Goal: Task Accomplishment & Management: Manage account settings

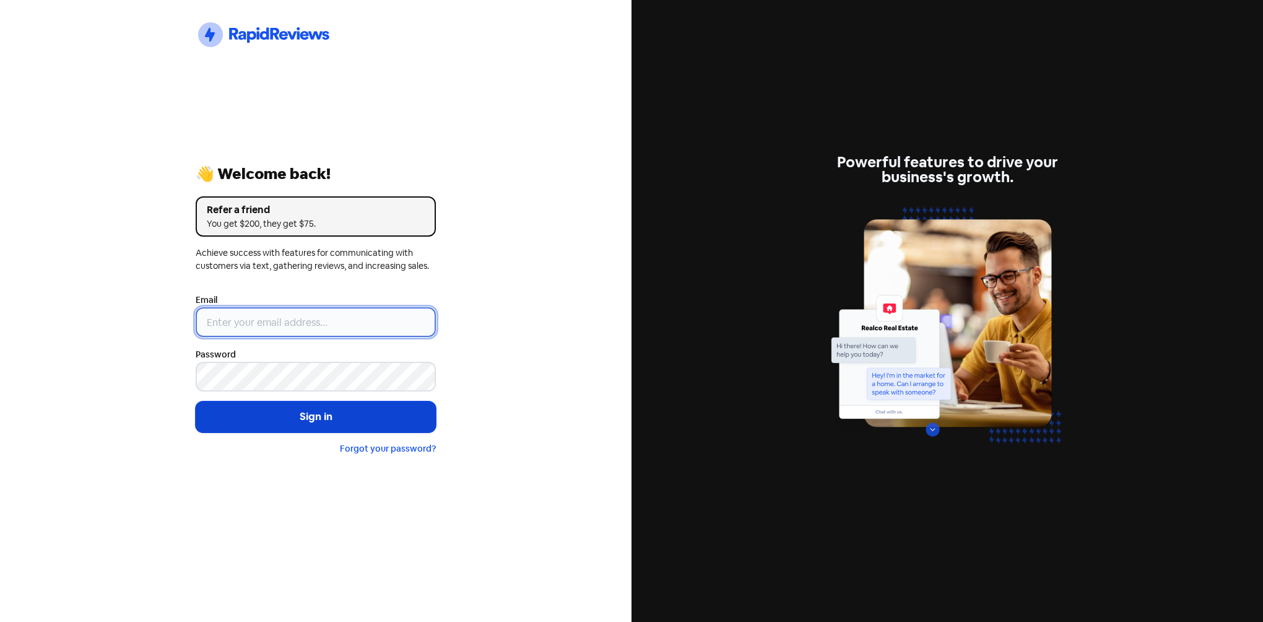
type input "[EMAIL_ADDRESS][DOMAIN_NAME]"
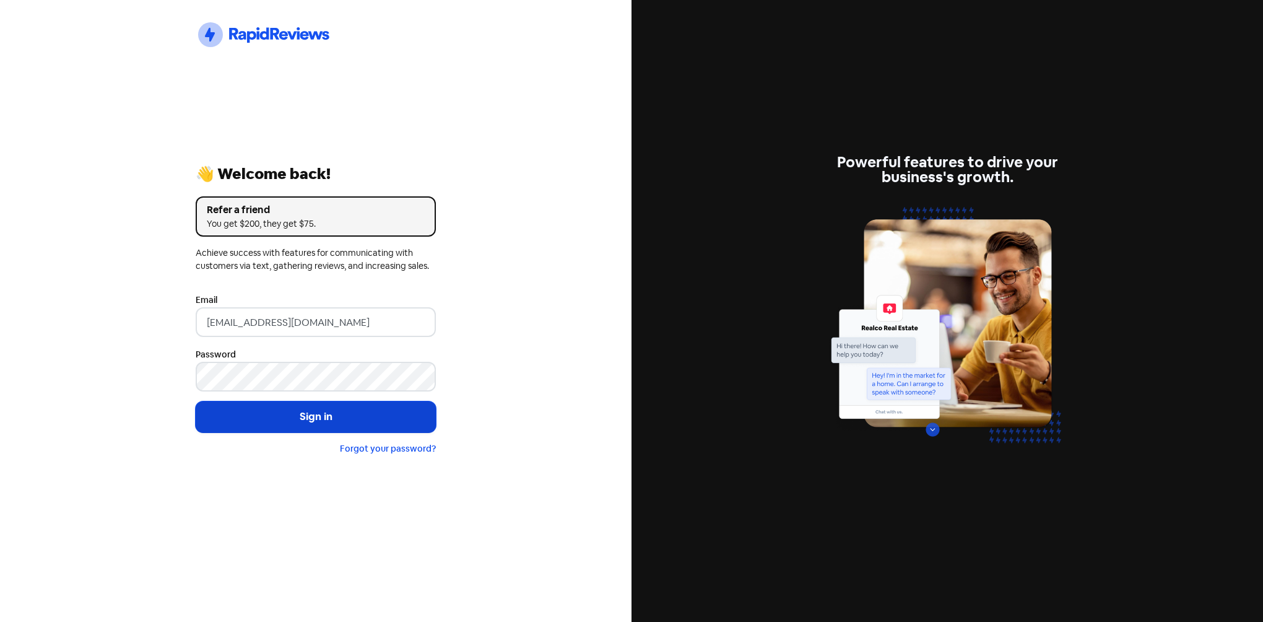
click at [348, 410] on button "Sign in" at bounding box center [316, 416] width 240 height 31
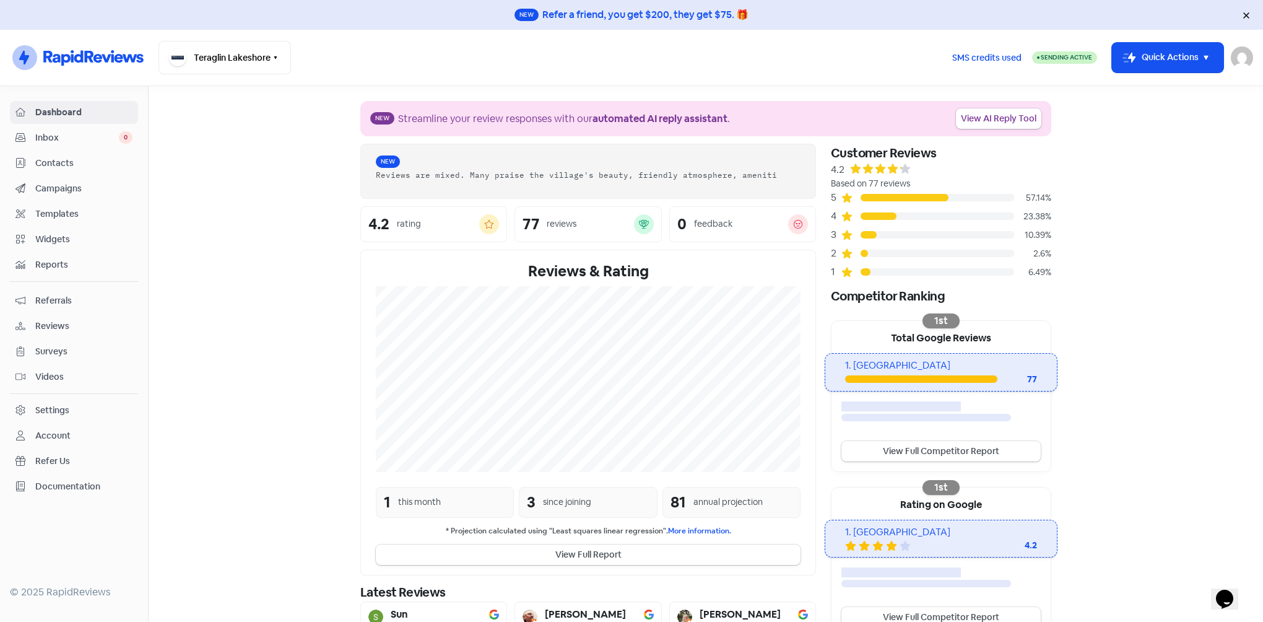
click at [94, 125] on div "Dashboard Inbox 0 Contacts Campaigns Templates Widgets Reports Referrals Review…" at bounding box center [74, 299] width 128 height 397
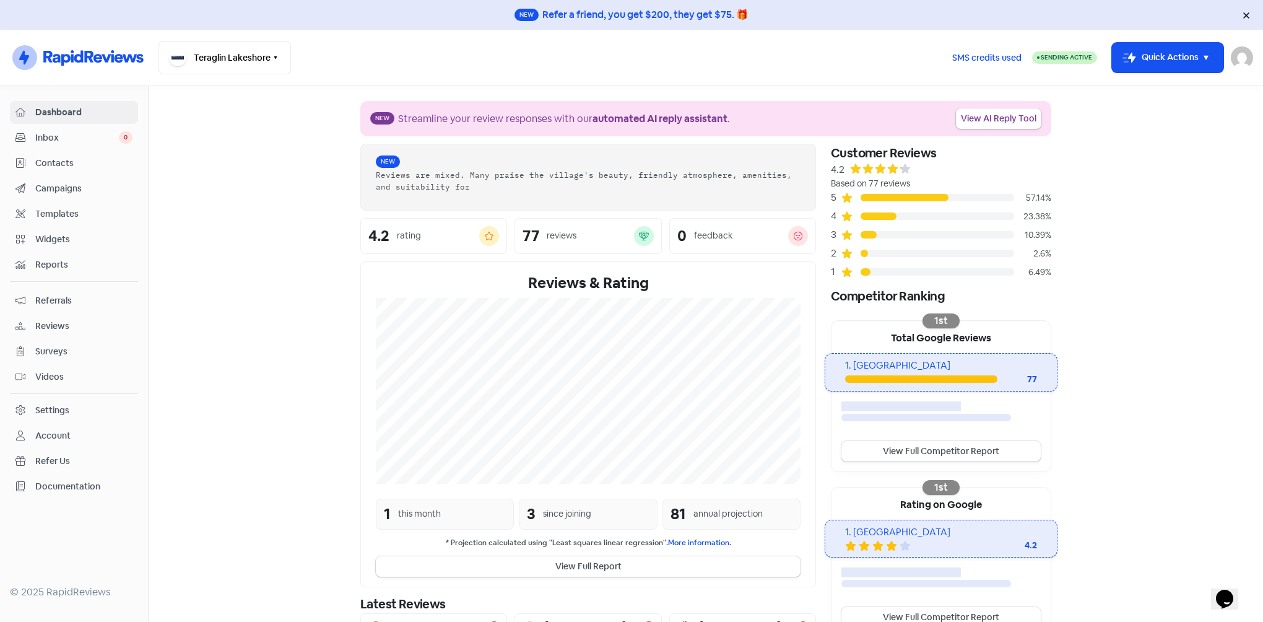
click at [98, 115] on span "Dashboard" at bounding box center [83, 112] width 97 height 13
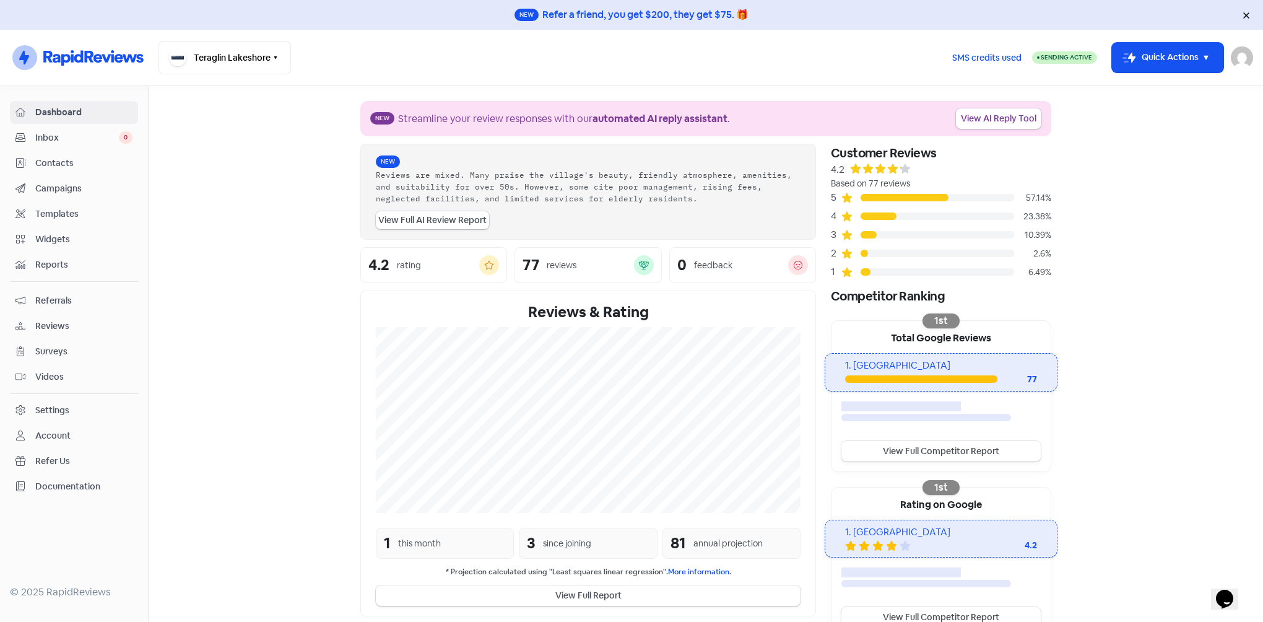
click at [994, 455] on link "View Full Competitor Report" at bounding box center [941, 451] width 199 height 20
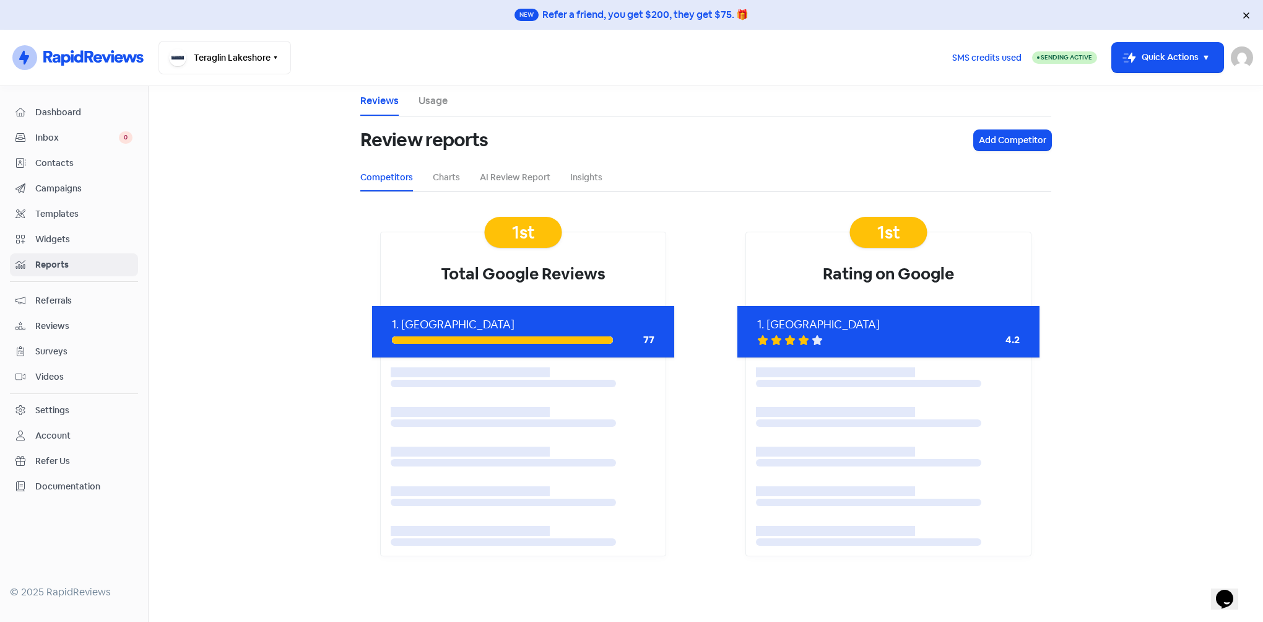
click at [443, 186] on li "Charts" at bounding box center [446, 178] width 27 height 28
click at [527, 173] on link "AI Review Report" at bounding box center [515, 177] width 71 height 13
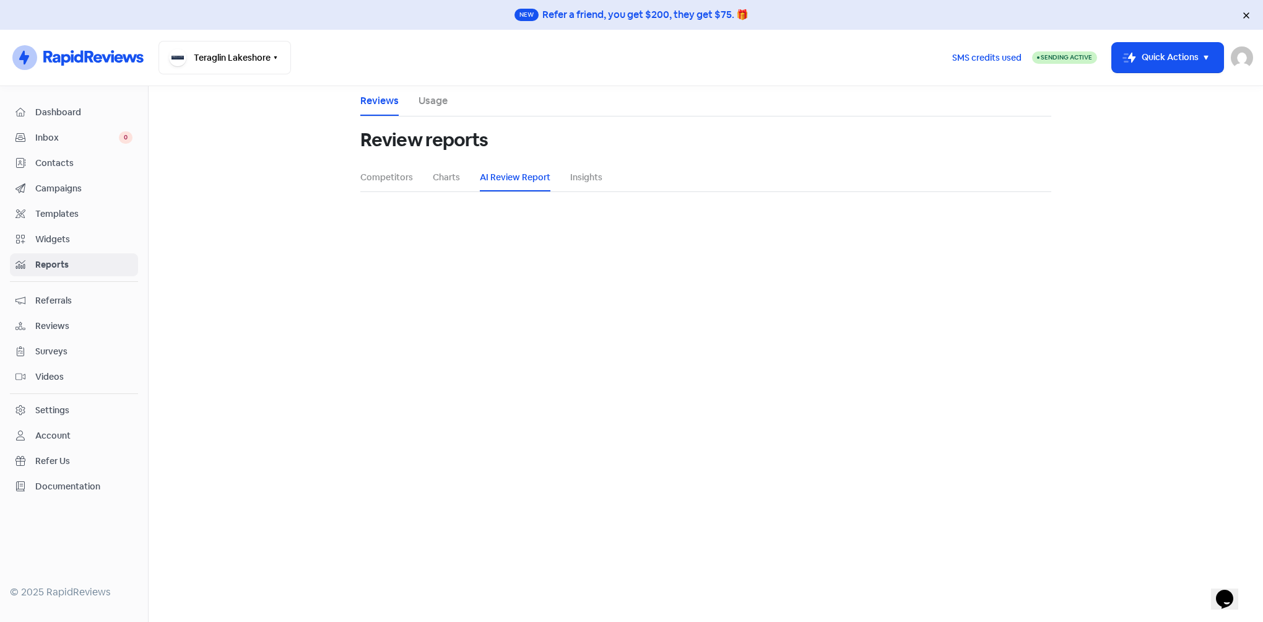
select select "12_months"
click at [585, 180] on link "Insights" at bounding box center [586, 177] width 32 height 13
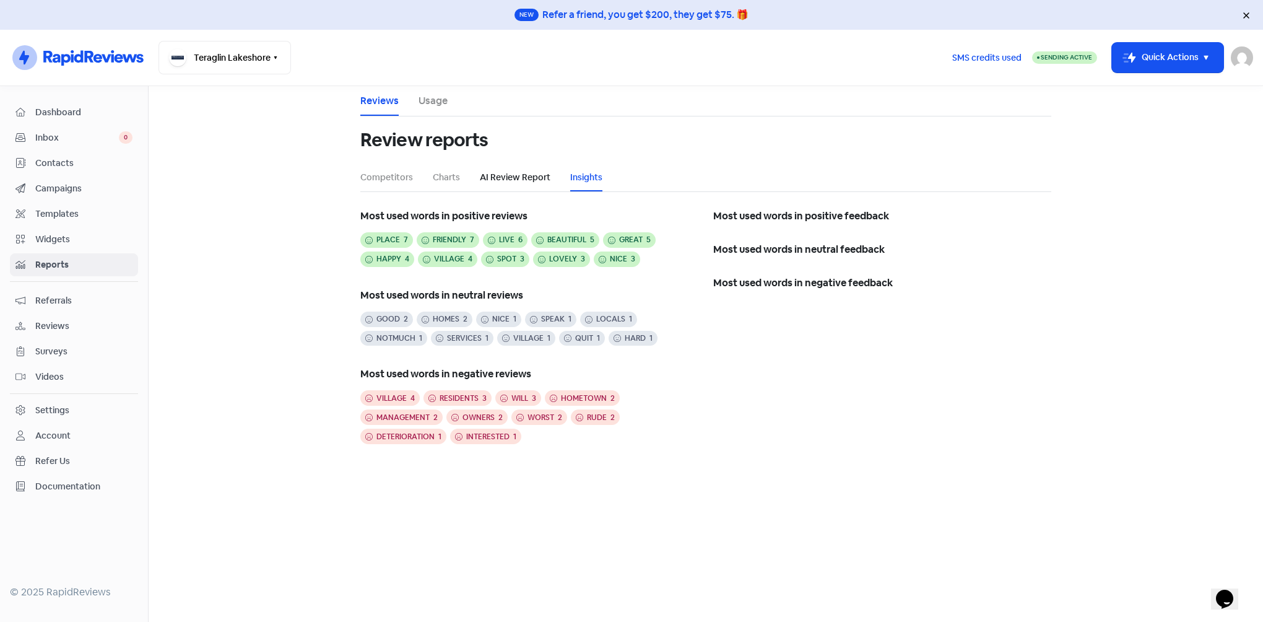
click at [525, 178] on link "AI Review Report" at bounding box center [515, 177] width 71 height 13
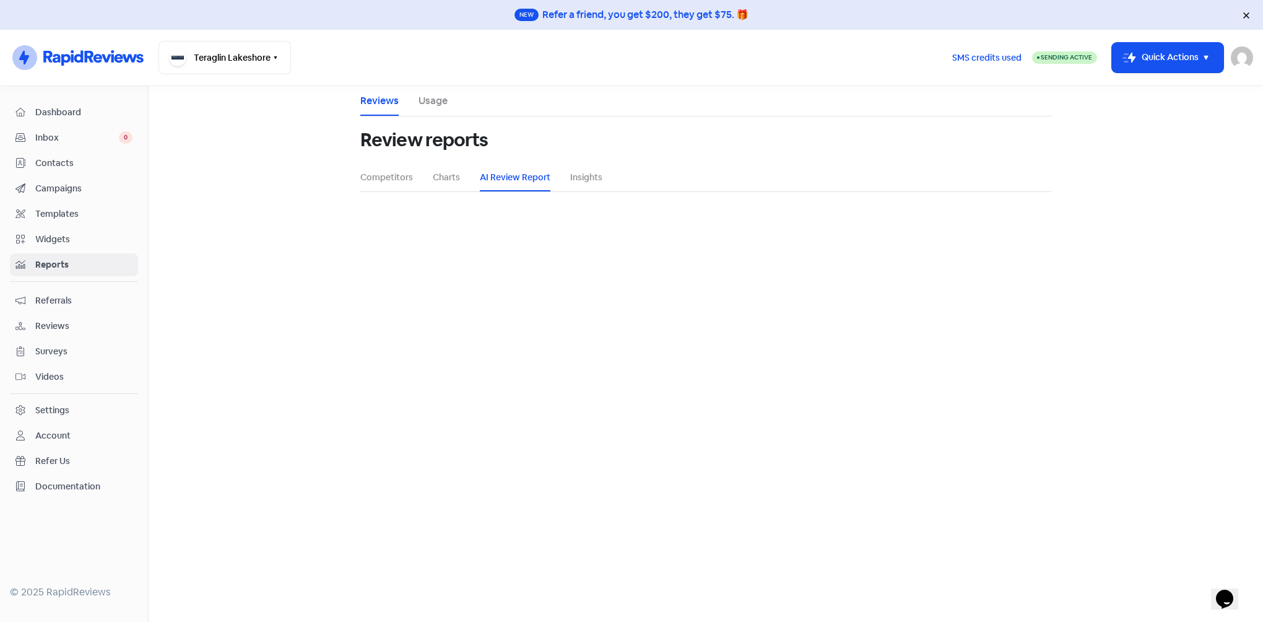
select select "12_months"
click at [190, 50] on button "Teraglin Lakeshore" at bounding box center [225, 57] width 133 height 33
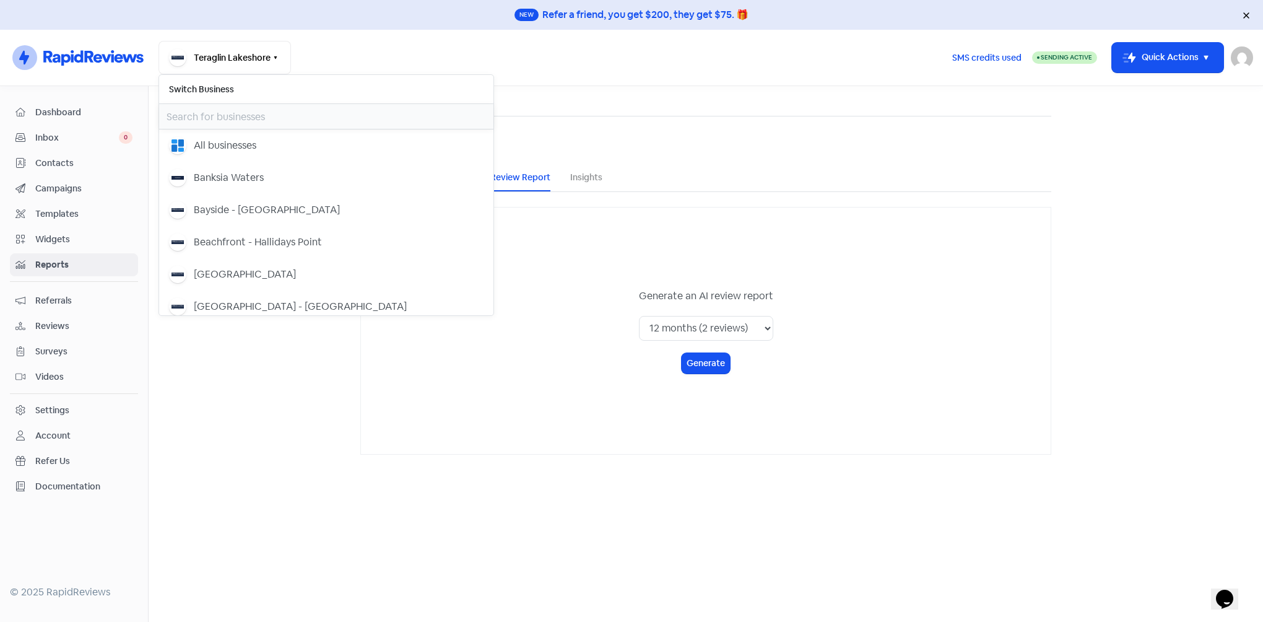
click at [253, 116] on input "text" at bounding box center [326, 116] width 334 height 25
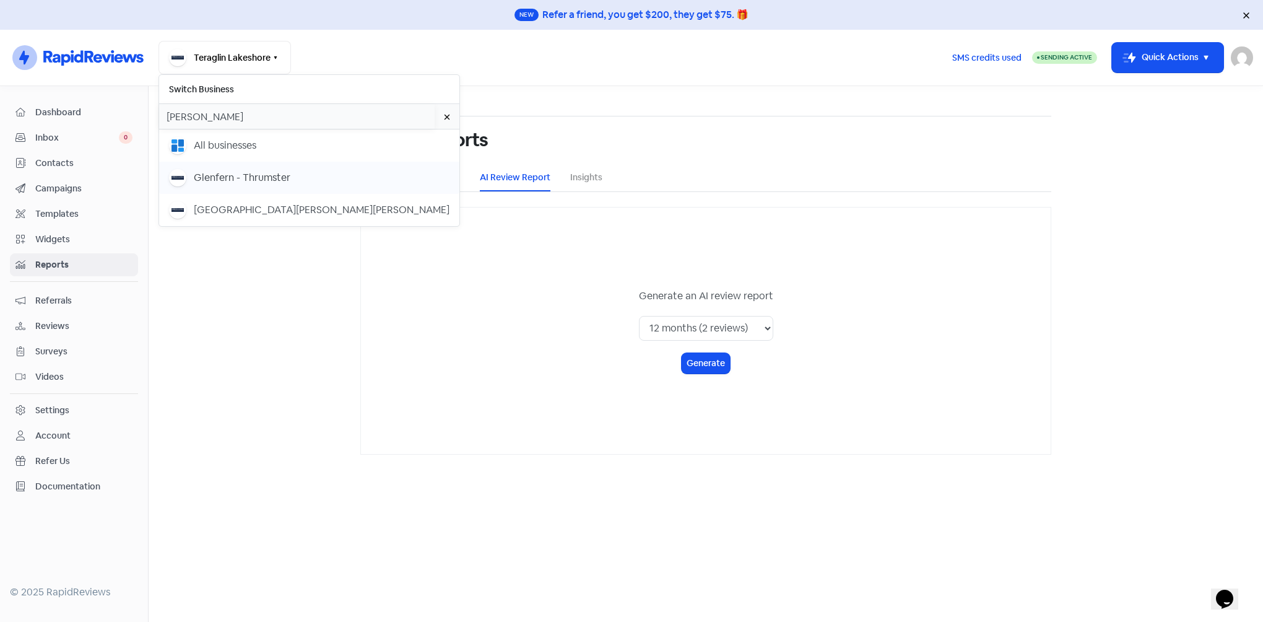
type input "glen"
click at [315, 178] on div "Glenfern - Thrumster" at bounding box center [309, 177] width 281 height 17
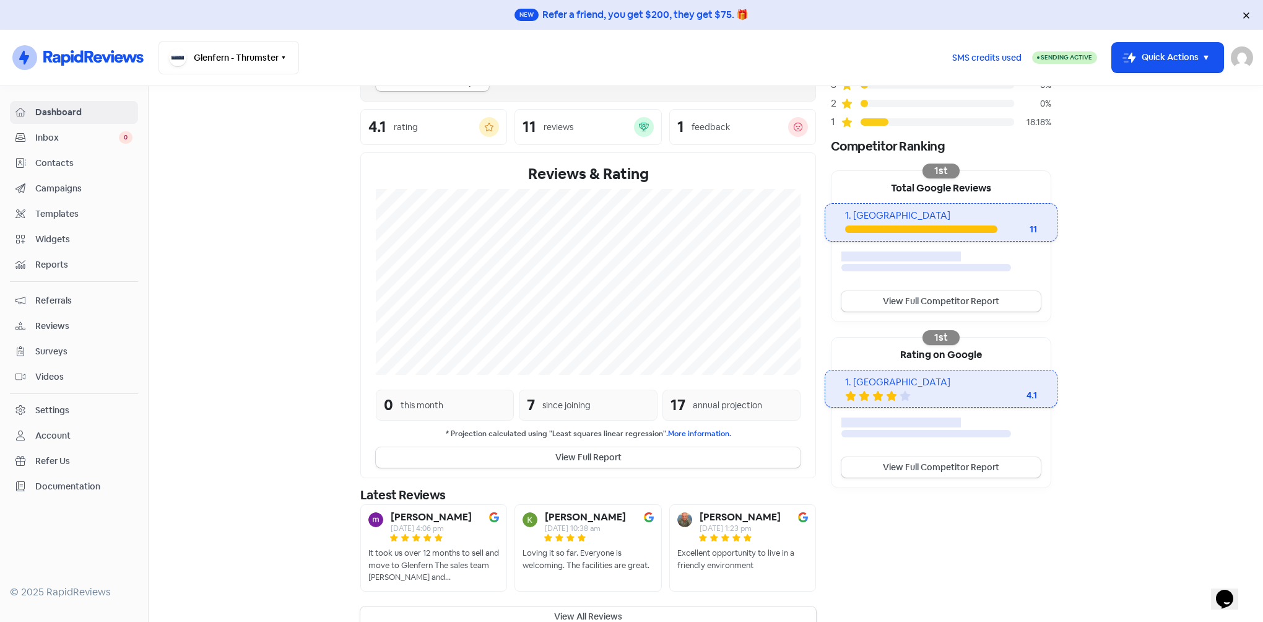
scroll to position [156, 0]
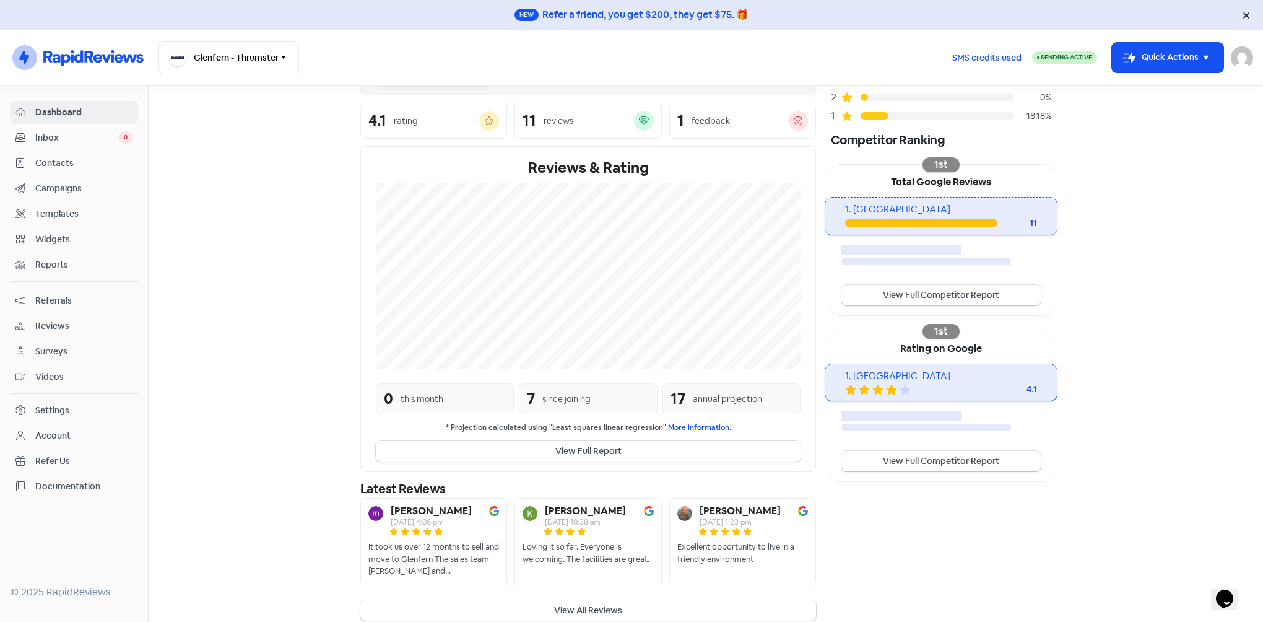
click at [777, 441] on button "View Full Report" at bounding box center [588, 451] width 425 height 20
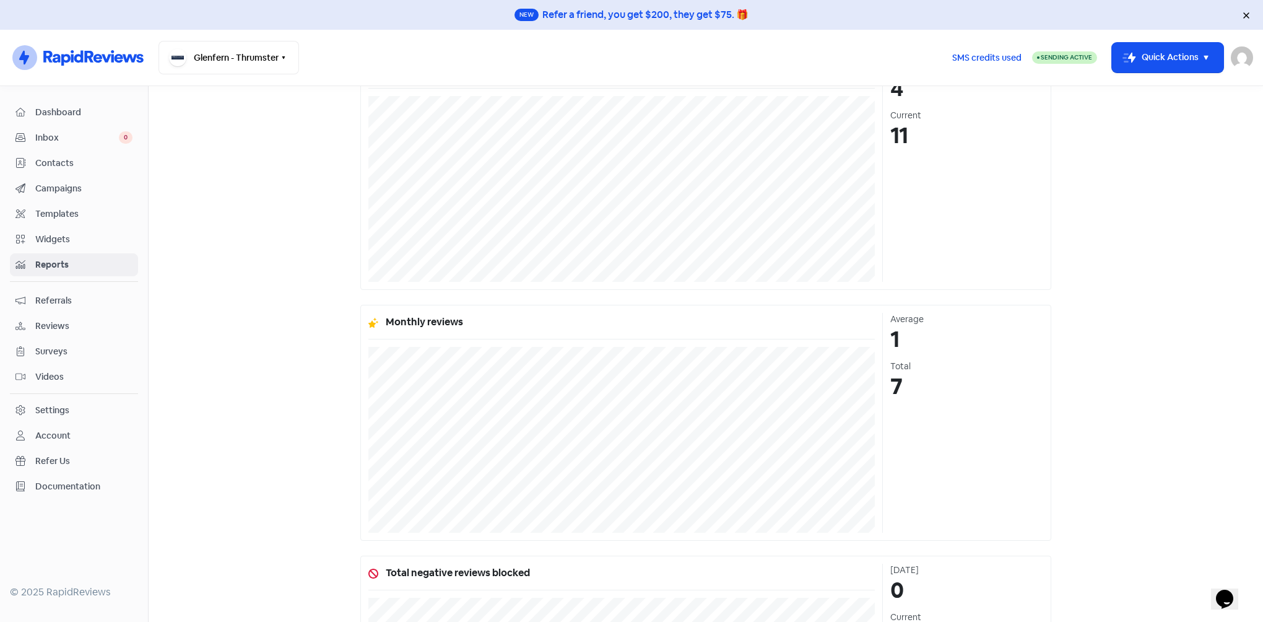
scroll to position [32, 0]
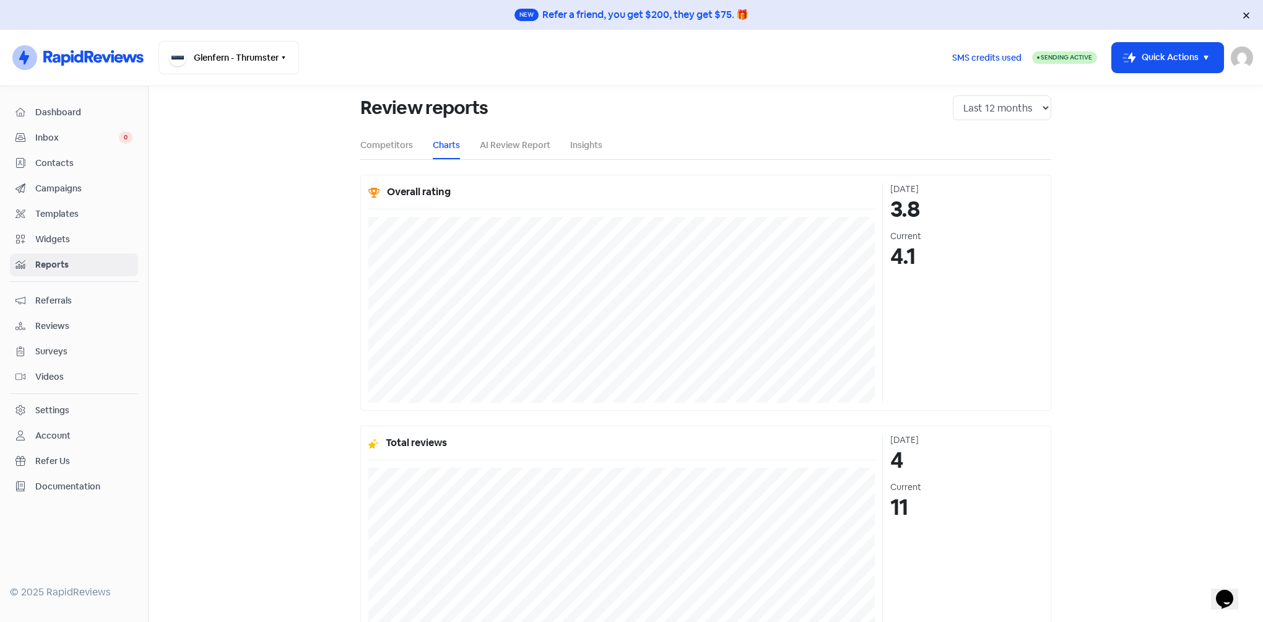
click at [125, 66] on icon at bounding box center [93, 57] width 102 height 19
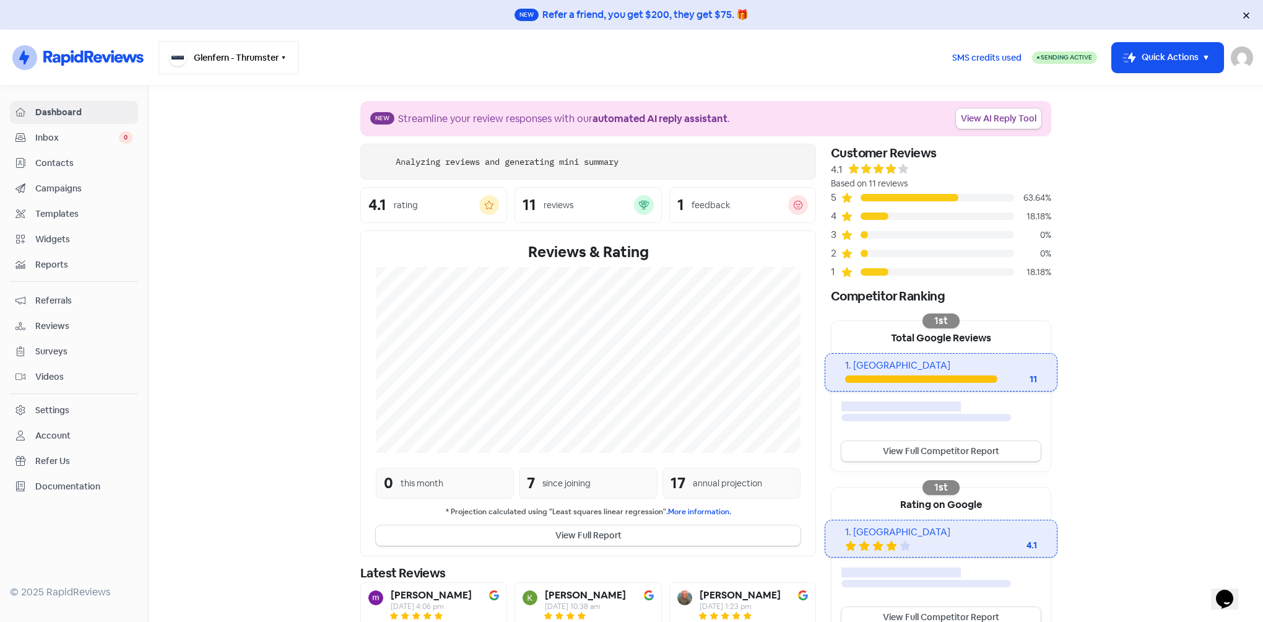
click at [243, 71] on button "Glenfern - Thrumster" at bounding box center [229, 57] width 141 height 33
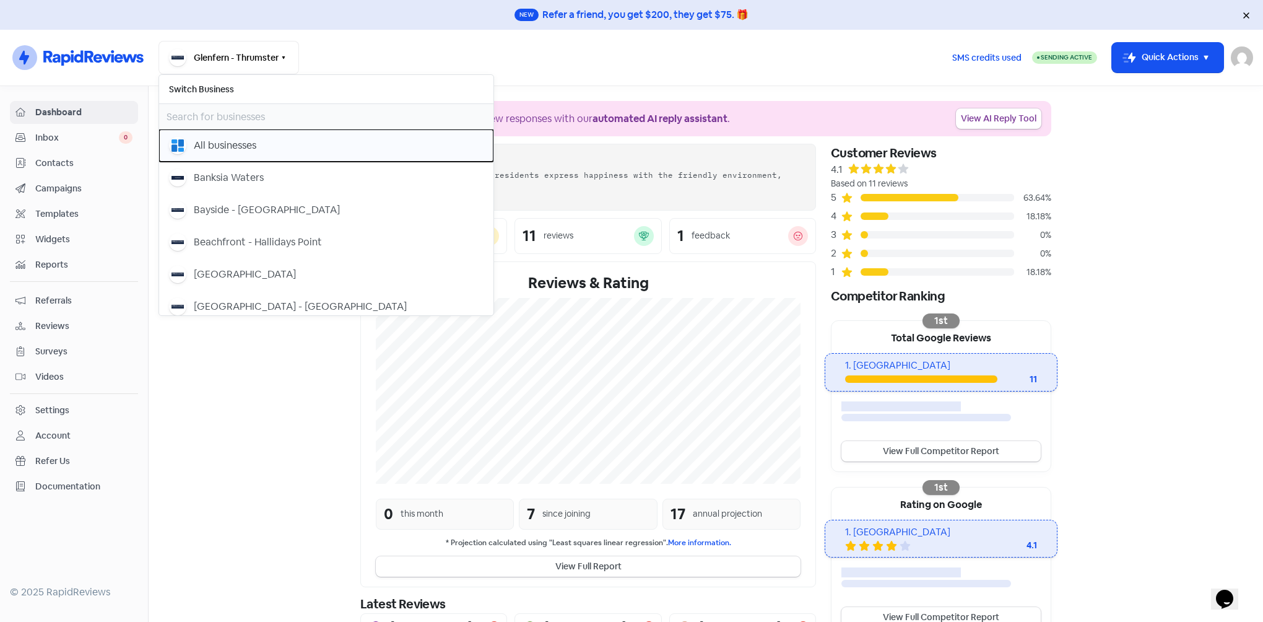
click at [212, 147] on div "All businesses" at bounding box center [225, 145] width 63 height 15
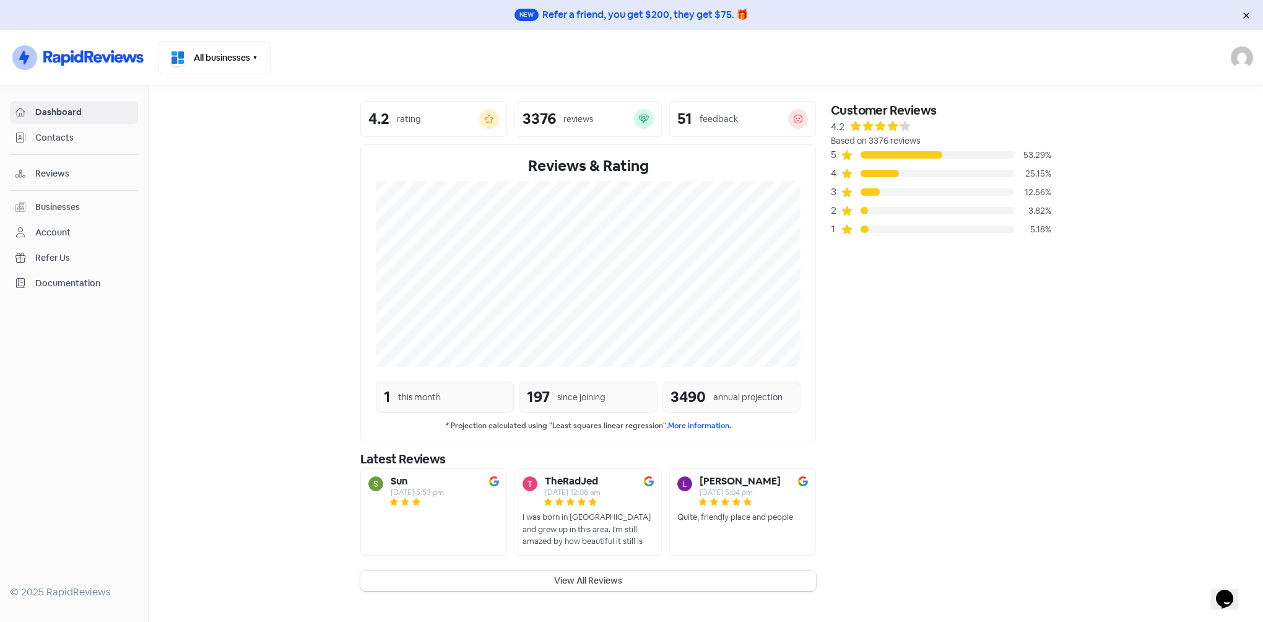
click at [663, 583] on button "View All Reviews" at bounding box center [588, 580] width 456 height 20
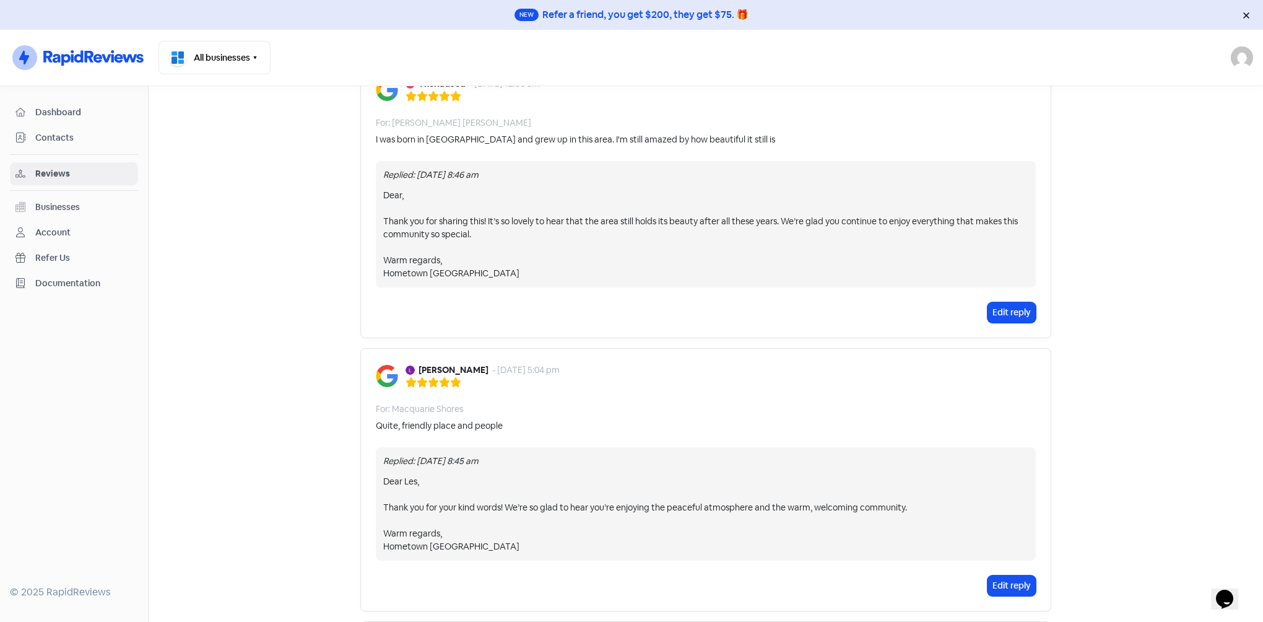
scroll to position [310, 0]
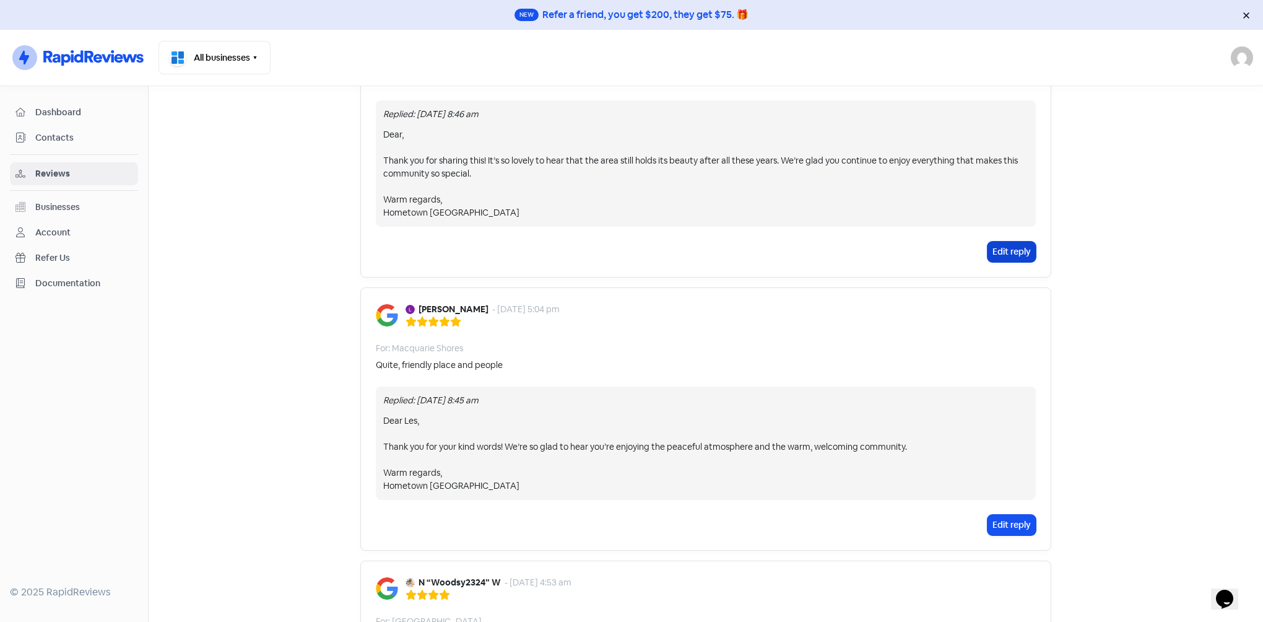
click at [1016, 255] on button "Edit reply" at bounding box center [1012, 252] width 48 height 20
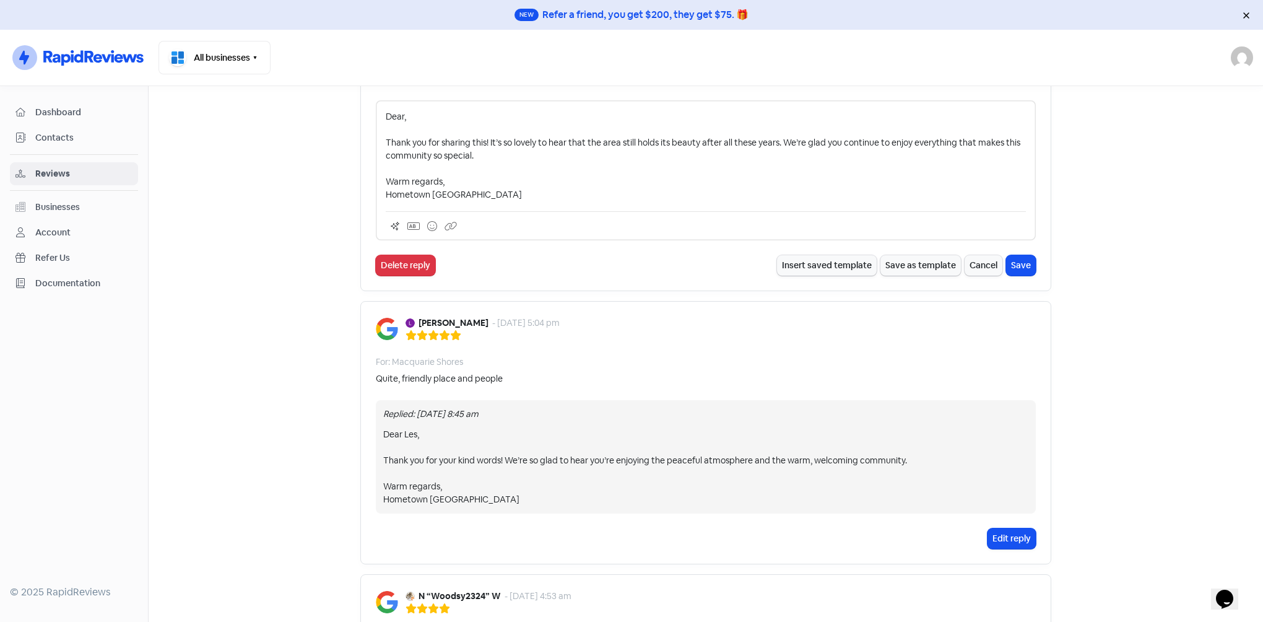
scroll to position [323, 0]
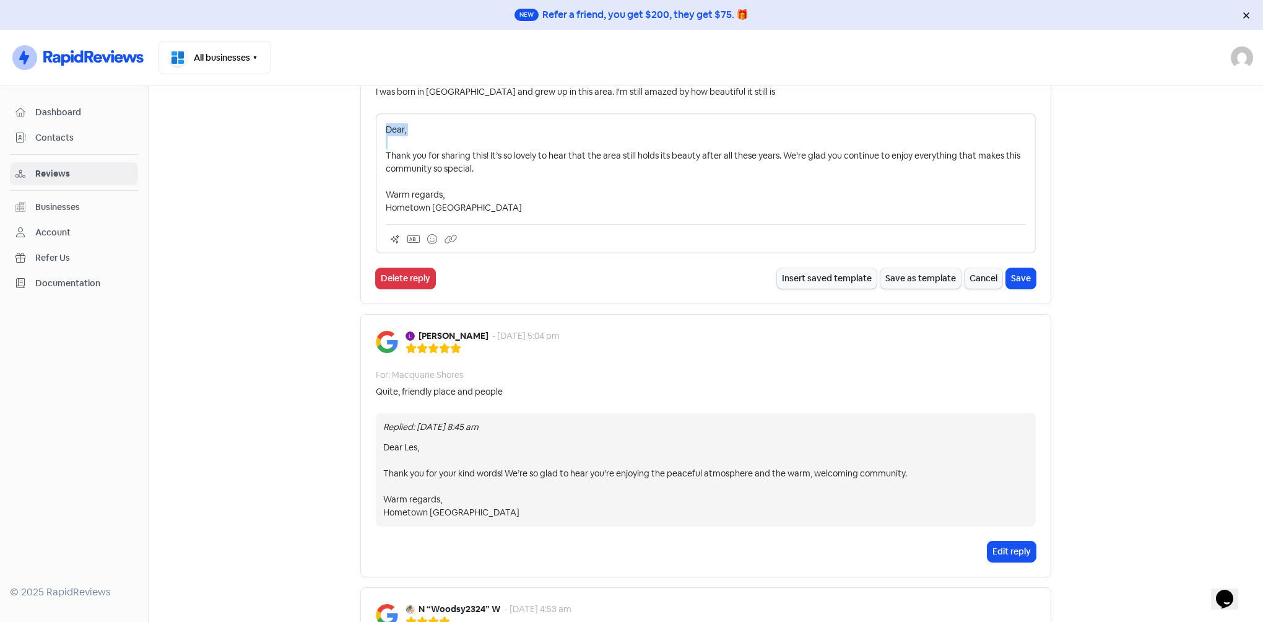
drag, startPoint x: 381, startPoint y: 126, endPoint x: 351, endPoint y: 92, distance: 45.2
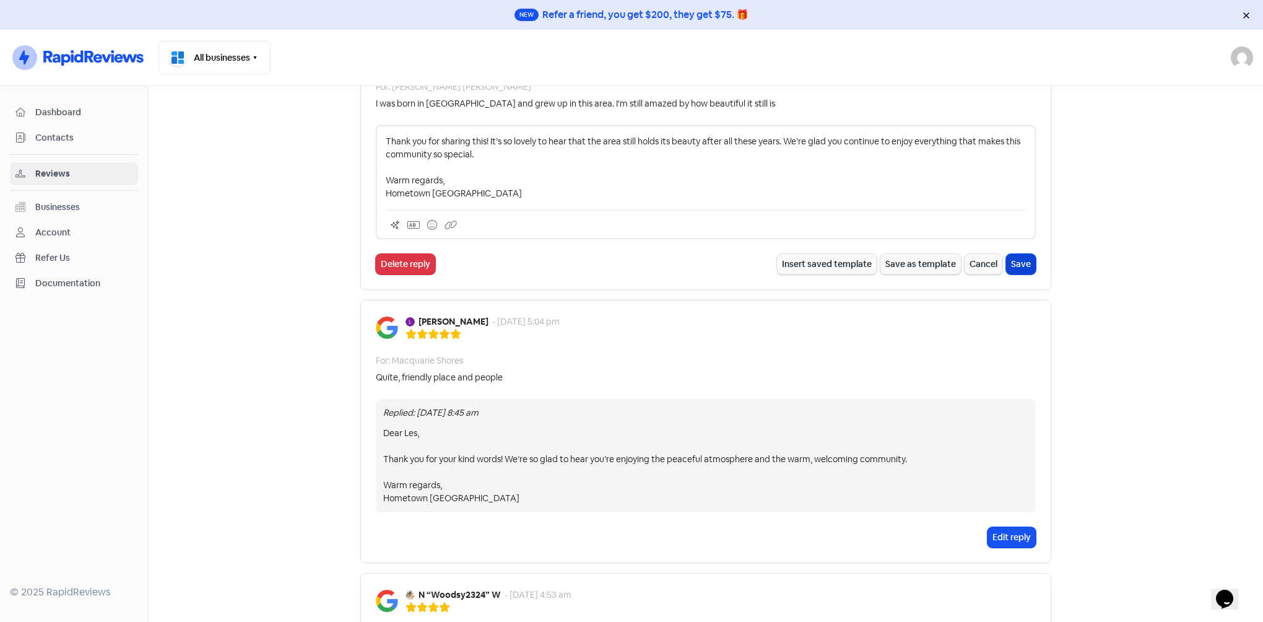
click at [1016, 265] on button "Save" at bounding box center [1021, 264] width 30 height 20
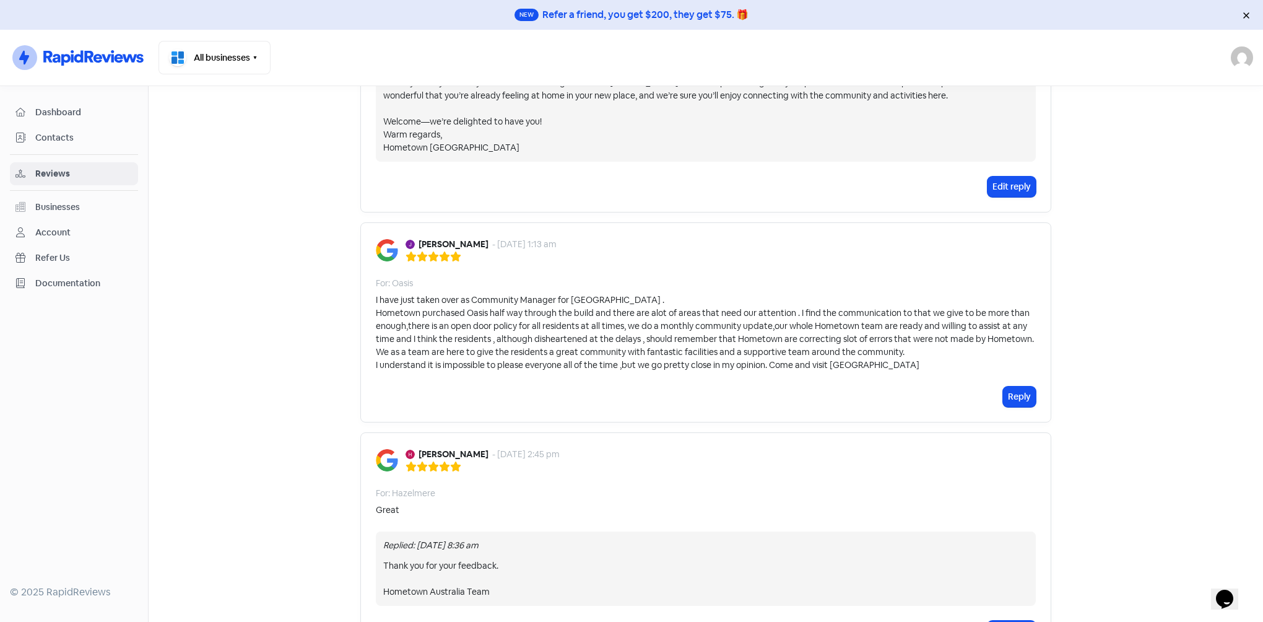
scroll to position [2019, 0]
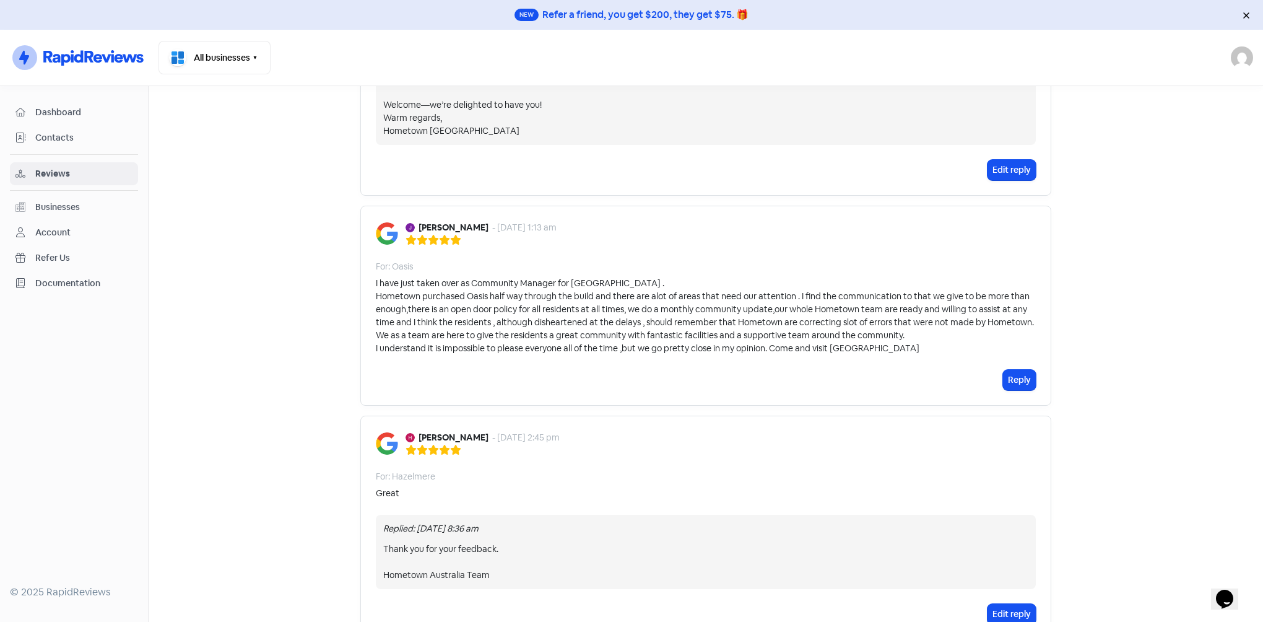
drag, startPoint x: 373, startPoint y: 210, endPoint x: 422, endPoint y: 198, distance: 51.1
click at [422, 221] on b "[PERSON_NAME]" at bounding box center [454, 227] width 70 height 13
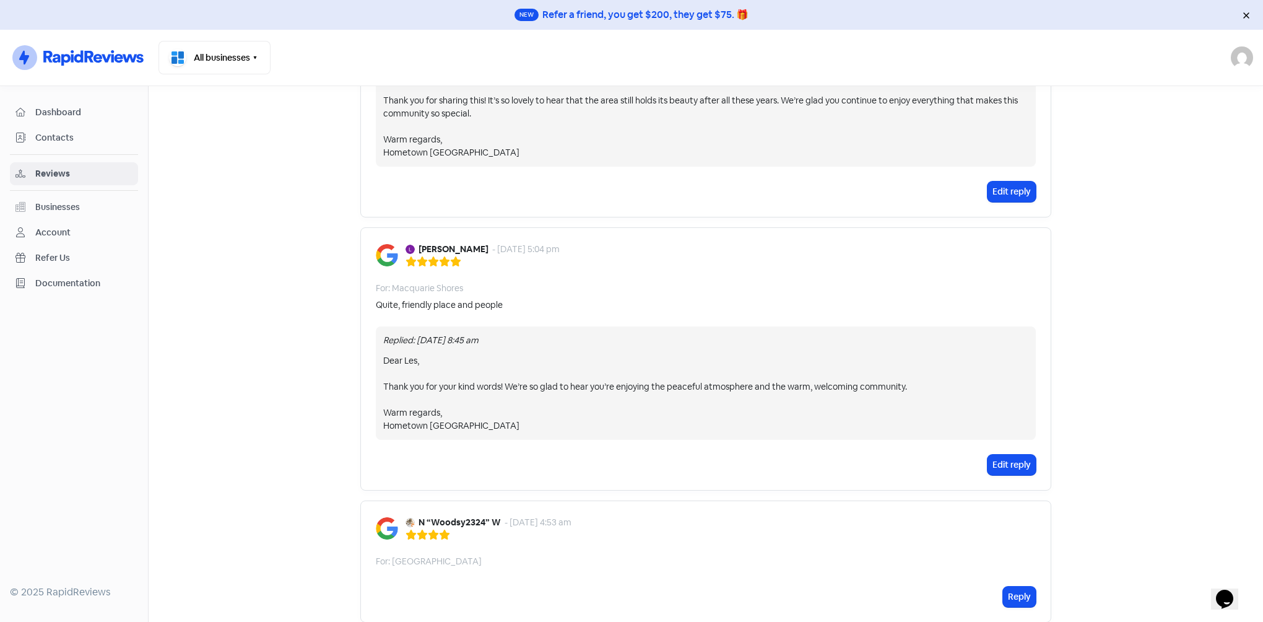
scroll to position [0, 0]
